Goal: Transaction & Acquisition: Book appointment/travel/reservation

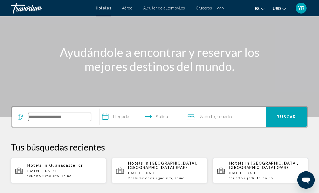
click at [55, 116] on input "Search widget" at bounding box center [59, 117] width 63 height 8
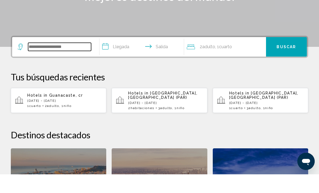
scroll to position [115, 0]
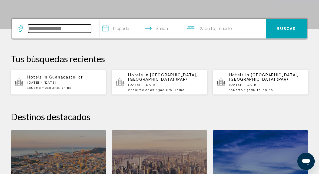
click at [51, 43] on input "Search widget" at bounding box center [59, 47] width 63 height 8
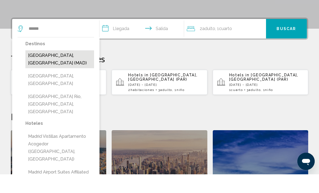
click at [38, 69] on button "[GEOGRAPHIC_DATA], [GEOGRAPHIC_DATA] (MAD)" at bounding box center [59, 78] width 69 height 18
type input "**********"
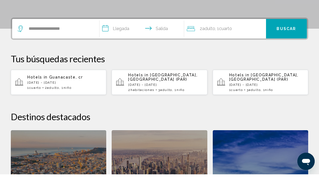
click at [106, 38] on input "**********" at bounding box center [142, 48] width 87 height 21
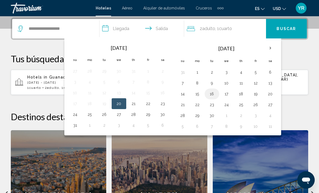
click at [208, 92] on button "16" at bounding box center [211, 94] width 9 height 8
click at [268, 95] on button "20" at bounding box center [270, 94] width 9 height 8
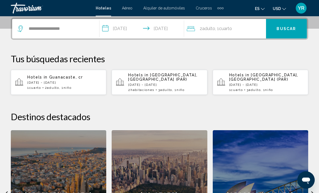
type input "**********"
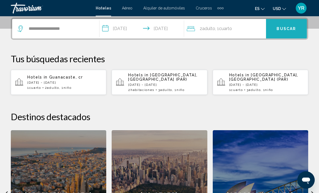
click at [282, 28] on span "Buscar" at bounding box center [285, 29] width 19 height 4
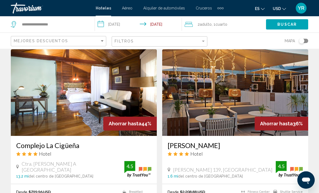
scroll to position [206, 0]
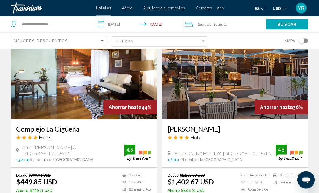
click at [242, 91] on img "Main content" at bounding box center [235, 76] width 146 height 86
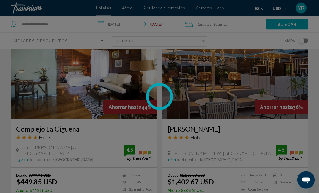
scroll to position [228, 0]
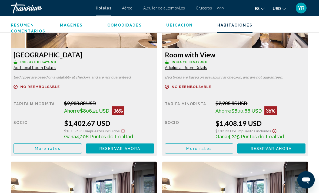
scroll to position [879, 0]
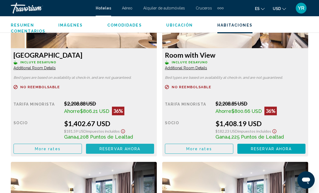
click at [117, 146] on span "Reservar ahora Ya no está disponible" at bounding box center [119, 148] width 41 height 4
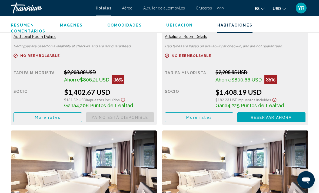
scroll to position [912, 0]
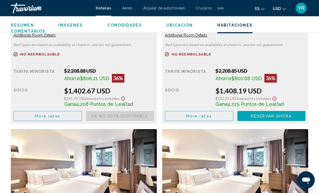
click at [0, 0] on span "Reservar ahora" at bounding box center [0, 0] width 0 height 0
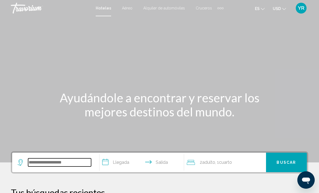
click at [45, 163] on input "Search widget" at bounding box center [59, 162] width 63 height 8
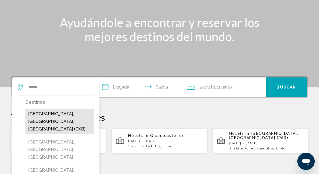
click at [53, 127] on button "[GEOGRAPHIC_DATA], [GEOGRAPHIC_DATA], [GEOGRAPHIC_DATA] (DXB)" at bounding box center [59, 139] width 69 height 25
type input "**********"
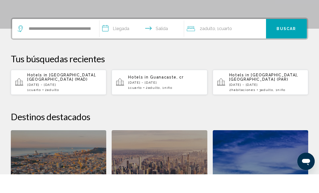
click at [107, 38] on input "**********" at bounding box center [142, 48] width 87 height 21
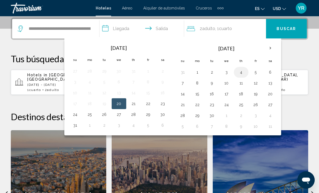
click at [239, 72] on button "4" at bounding box center [241, 72] width 9 height 8
click at [207, 85] on button "9" at bounding box center [211, 83] width 9 height 8
type input "**********"
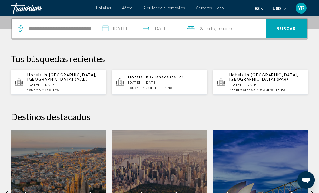
click at [286, 28] on span "Buscar" at bounding box center [285, 29] width 19 height 4
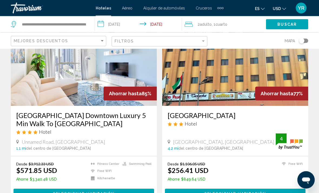
click at [128, 77] on img "Main content" at bounding box center [84, 62] width 146 height 86
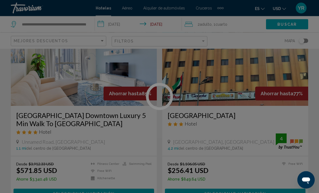
scroll to position [48, 0]
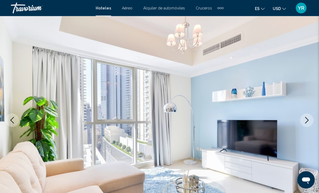
scroll to position [26, 0]
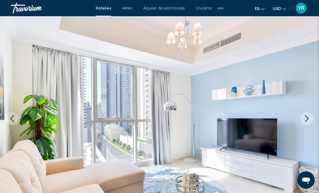
click at [309, 119] on icon "Next image" at bounding box center [306, 118] width 6 height 6
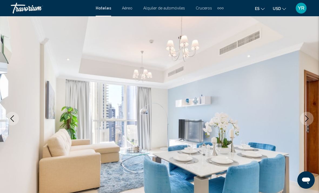
click at [305, 121] on icon "Next image" at bounding box center [307, 118] width 4 height 6
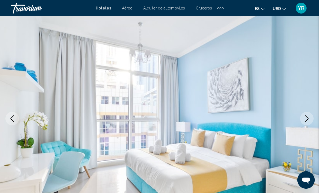
click at [305, 120] on icon "Next image" at bounding box center [306, 118] width 6 height 6
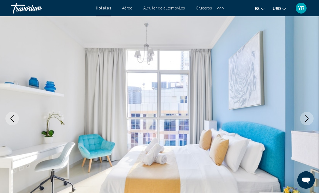
click at [306, 123] on button "Next image" at bounding box center [307, 119] width 14 height 14
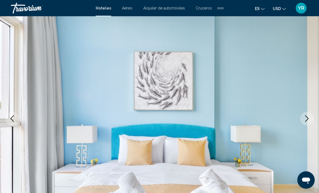
click at [310, 120] on icon "Next image" at bounding box center [306, 118] width 6 height 6
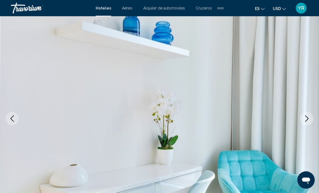
click at [306, 121] on icon "Next image" at bounding box center [306, 118] width 6 height 6
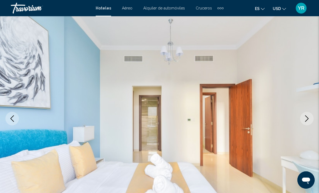
click at [311, 117] on button "Next image" at bounding box center [307, 119] width 14 height 14
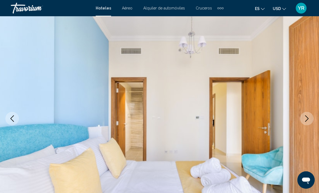
click at [310, 120] on button "Next image" at bounding box center [307, 119] width 14 height 14
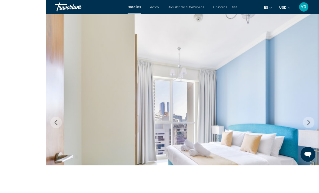
scroll to position [29, 0]
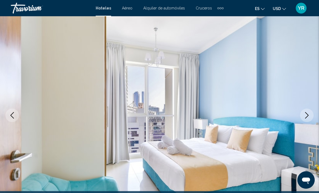
click at [309, 118] on icon "Next image" at bounding box center [306, 115] width 6 height 6
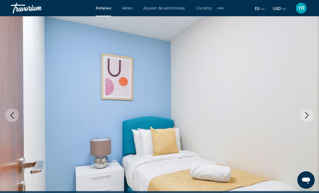
click at [304, 117] on icon "Next image" at bounding box center [306, 115] width 6 height 6
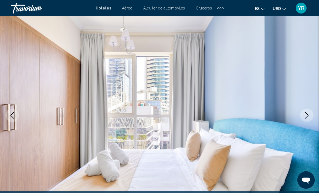
click at [304, 119] on button "Next image" at bounding box center [307, 115] width 14 height 14
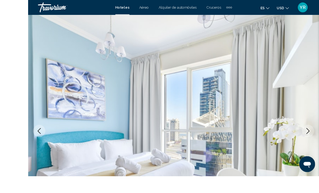
scroll to position [13, 0]
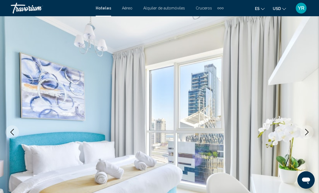
click at [307, 133] on icon "Next image" at bounding box center [307, 132] width 4 height 6
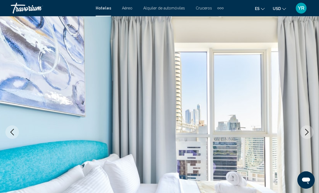
click at [306, 130] on icon "Next image" at bounding box center [307, 132] width 4 height 6
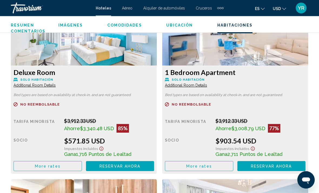
click at [142, 169] on button "Reservar ahora Ya no está disponible" at bounding box center [120, 166] width 68 height 10
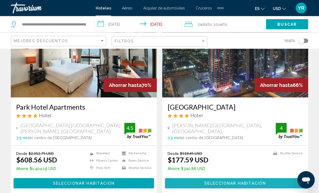
click at [274, 184] on button "Seleccionar habitación" at bounding box center [235, 183] width 140 height 10
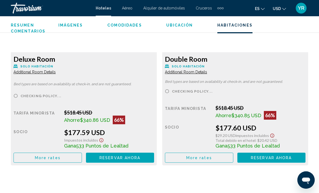
scroll to position [875, 0]
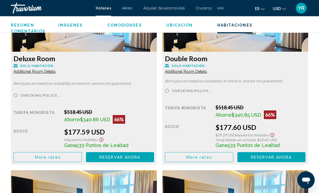
click at [121, 161] on button "Reservar ahora Ya no está disponible" at bounding box center [120, 157] width 68 height 10
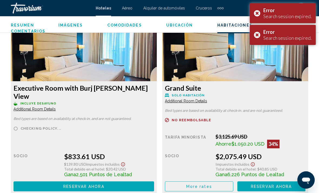
scroll to position [2319, 0]
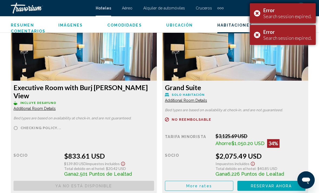
click at [258, 12] on div "Error Search session expired." at bounding box center [283, 13] width 66 height 20
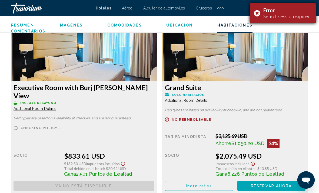
click at [258, 15] on div "Error Search session expired." at bounding box center [283, 13] width 66 height 20
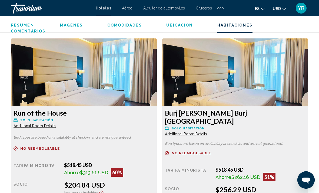
scroll to position [989, 0]
